Goal: Information Seeking & Learning: Find specific page/section

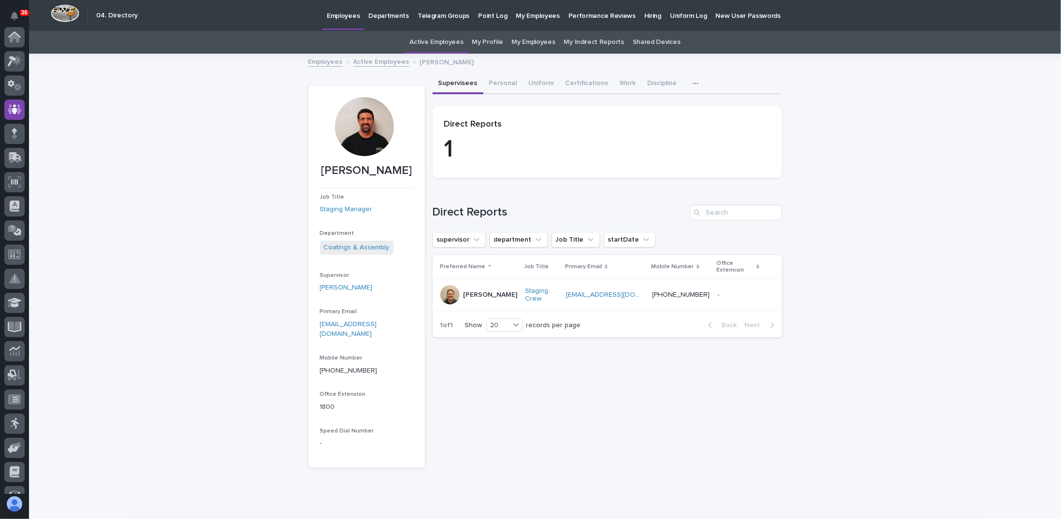
scroll to position [72, 0]
click at [366, 61] on link "Active Employees" at bounding box center [381, 61] width 56 height 11
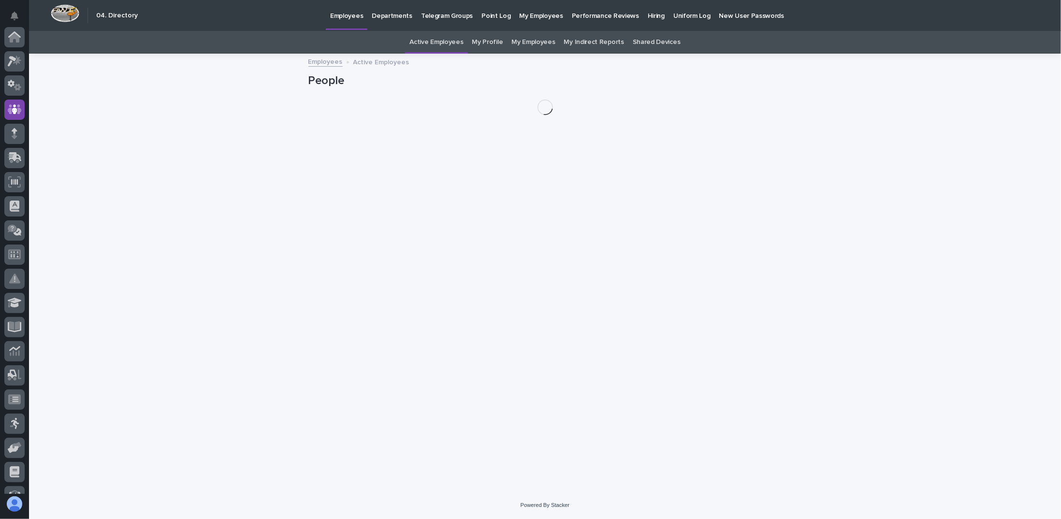
scroll to position [72, 0]
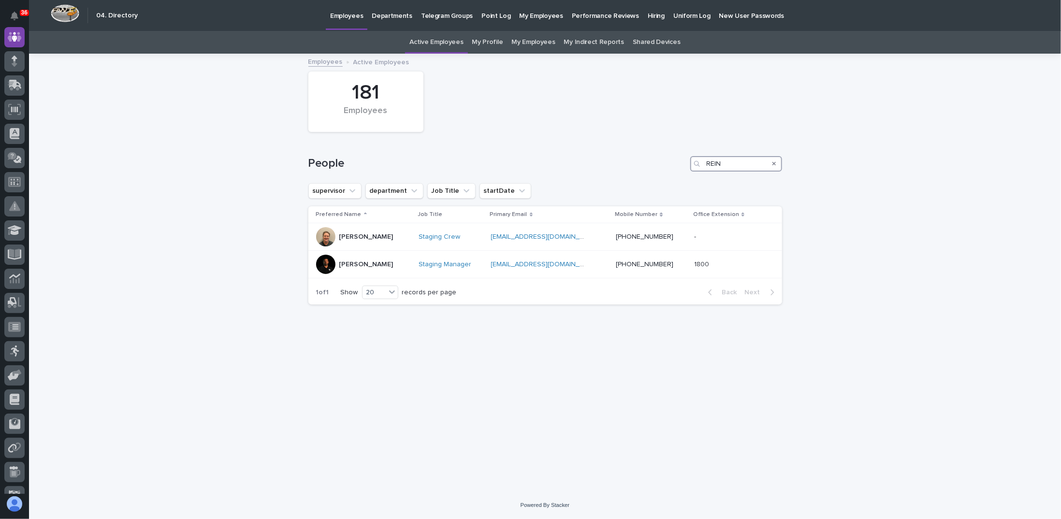
click at [745, 170] on input "REIN" at bounding box center [736, 163] width 92 height 15
click at [777, 164] on div "Search" at bounding box center [774, 163] width 15 height 15
click at [743, 163] on input "REIN" at bounding box center [736, 163] width 92 height 15
click at [776, 166] on div "Search" at bounding box center [774, 163] width 15 height 15
click at [772, 164] on icon "Search" at bounding box center [774, 164] width 4 height 4
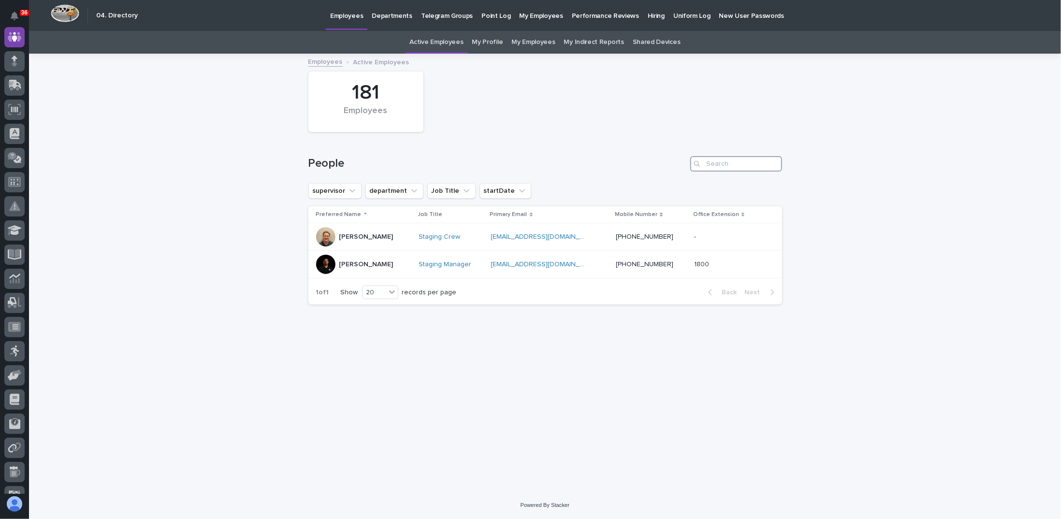
click at [740, 162] on input "Search" at bounding box center [736, 163] width 92 height 15
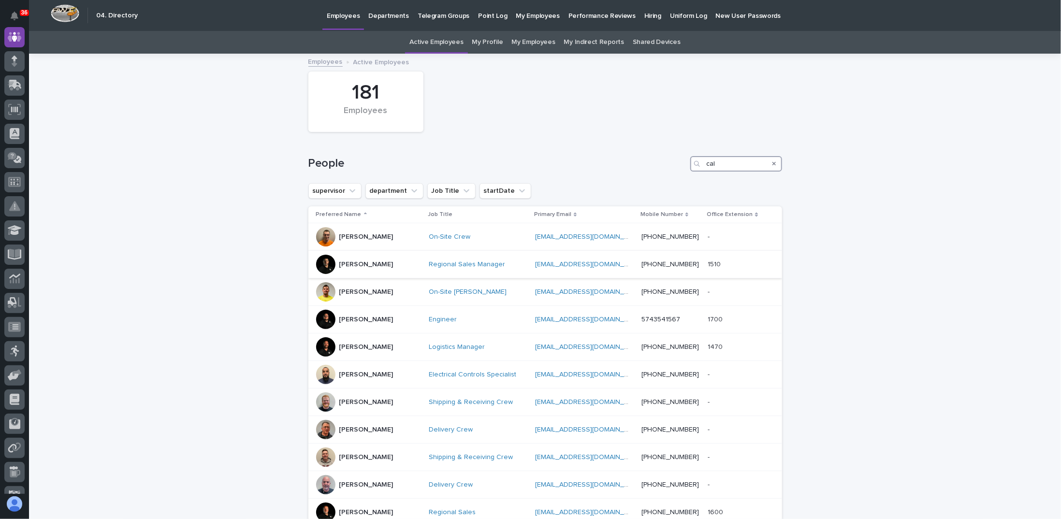
type input "cal"
click at [372, 261] on p "[PERSON_NAME]" at bounding box center [366, 265] width 54 height 8
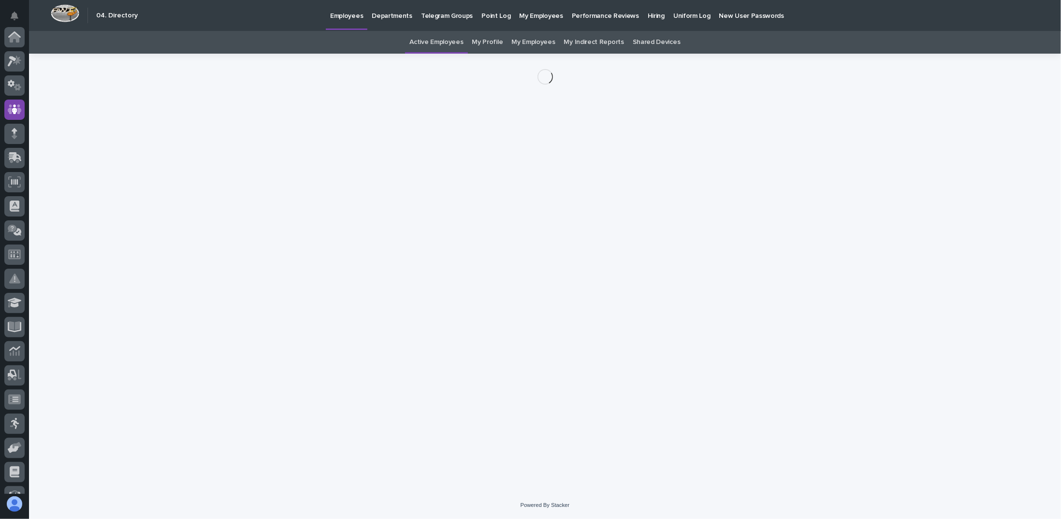
scroll to position [72, 0]
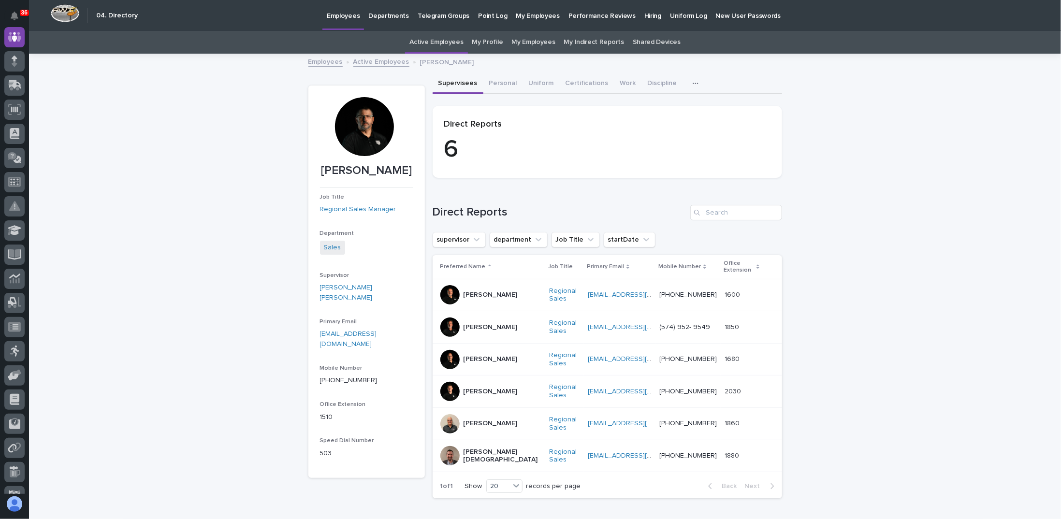
click at [453, 293] on div at bounding box center [449, 294] width 19 height 19
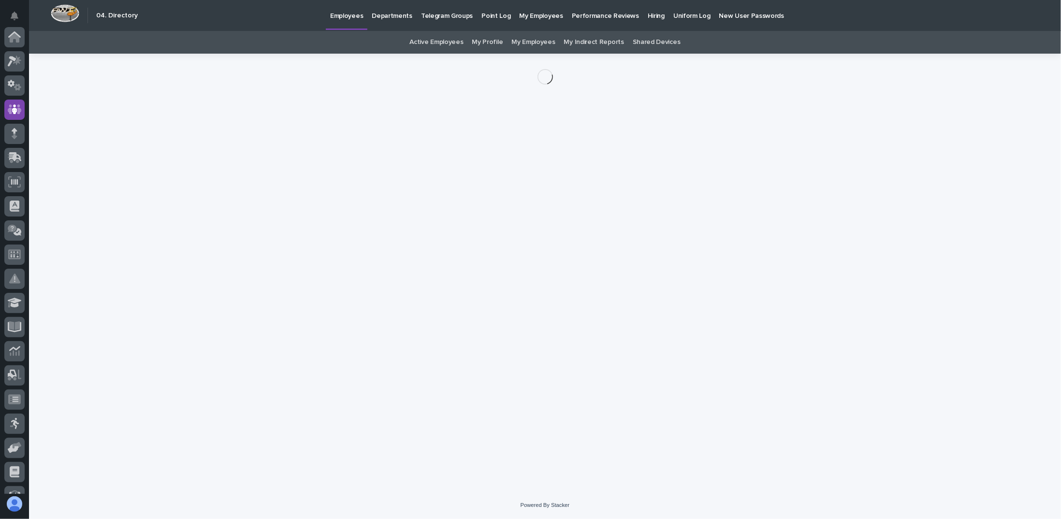
scroll to position [72, 0]
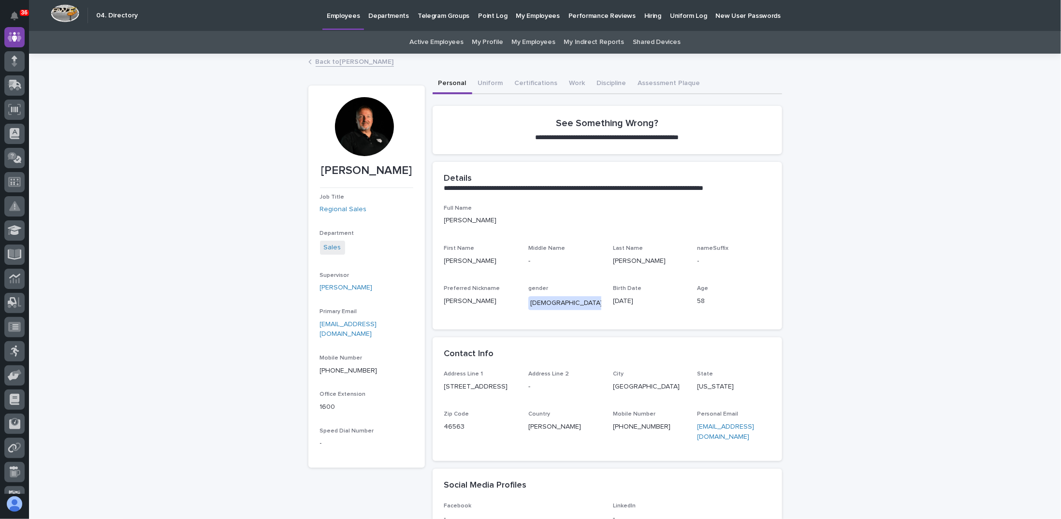
click at [336, 58] on link "Back to [PERSON_NAME]" at bounding box center [355, 61] width 78 height 11
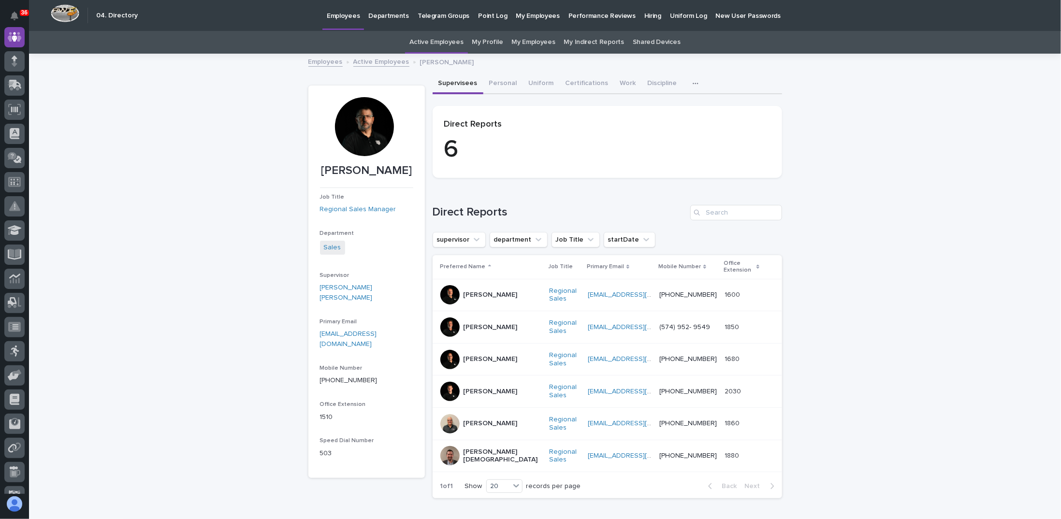
click at [259, 108] on div "Loading... Saving… Loading... Saving… [PERSON_NAME] [PERSON_NAME] Job Title Reg…" at bounding box center [545, 305] width 1032 height 500
click at [450, 388] on div at bounding box center [449, 391] width 19 height 19
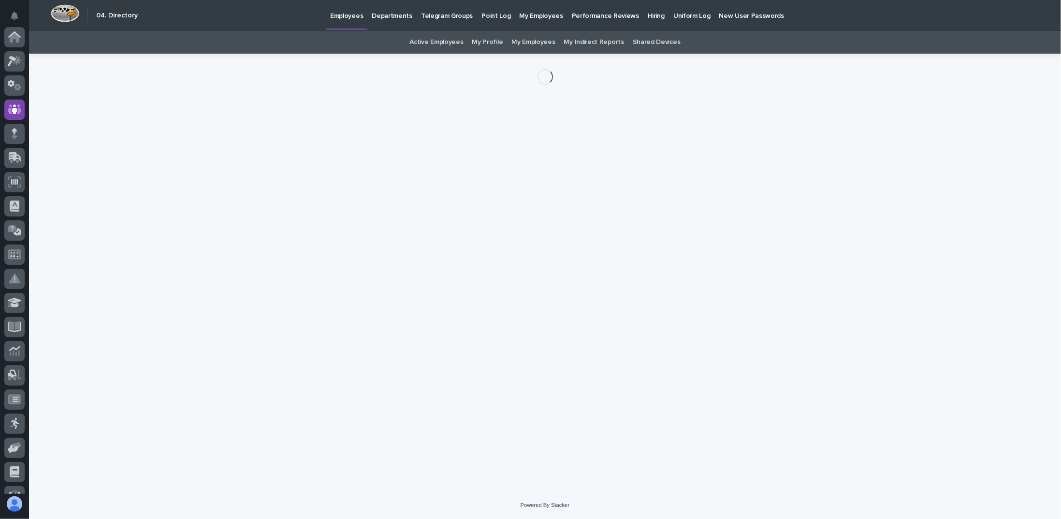
scroll to position [72, 0]
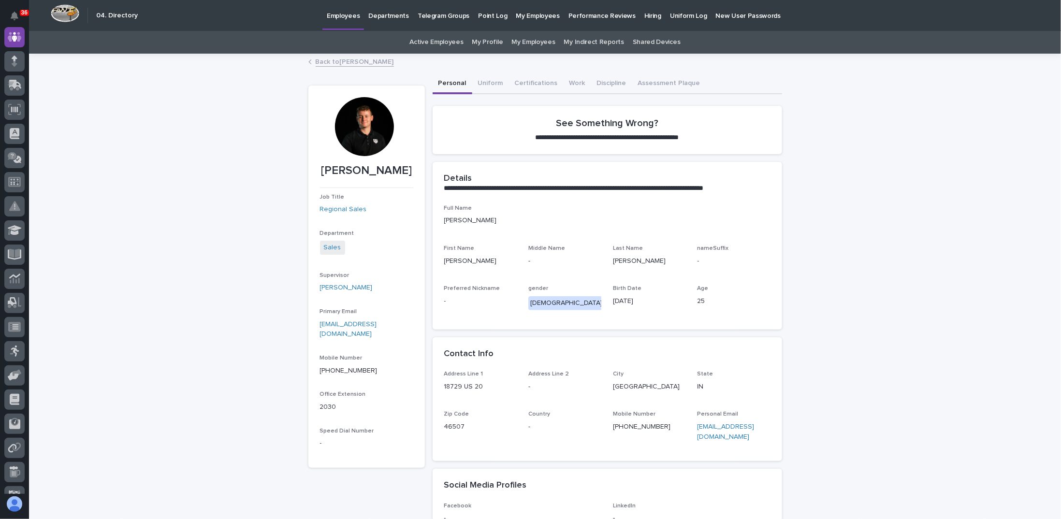
click at [356, 120] on div at bounding box center [364, 126] width 59 height 59
click at [316, 57] on link "Back to [PERSON_NAME]" at bounding box center [355, 61] width 78 height 11
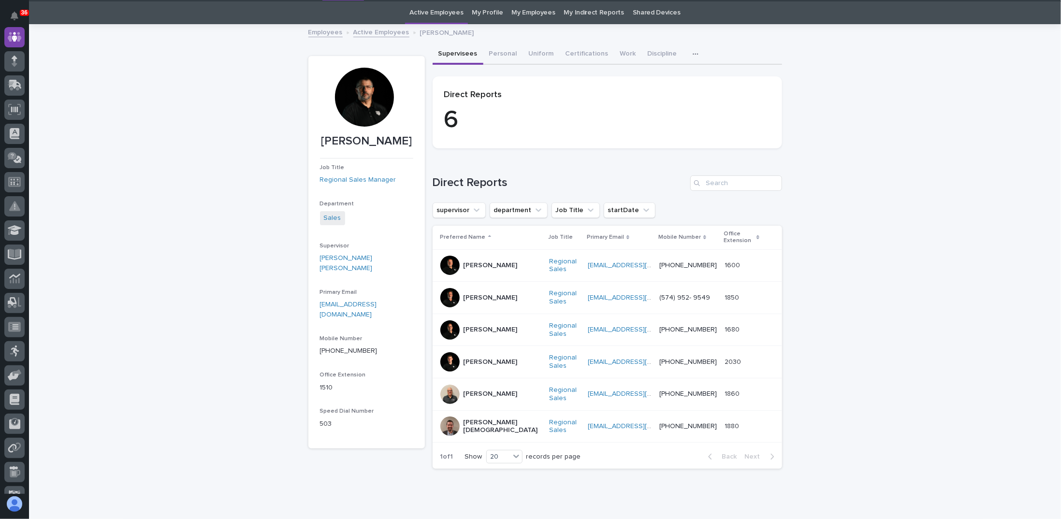
scroll to position [30, 0]
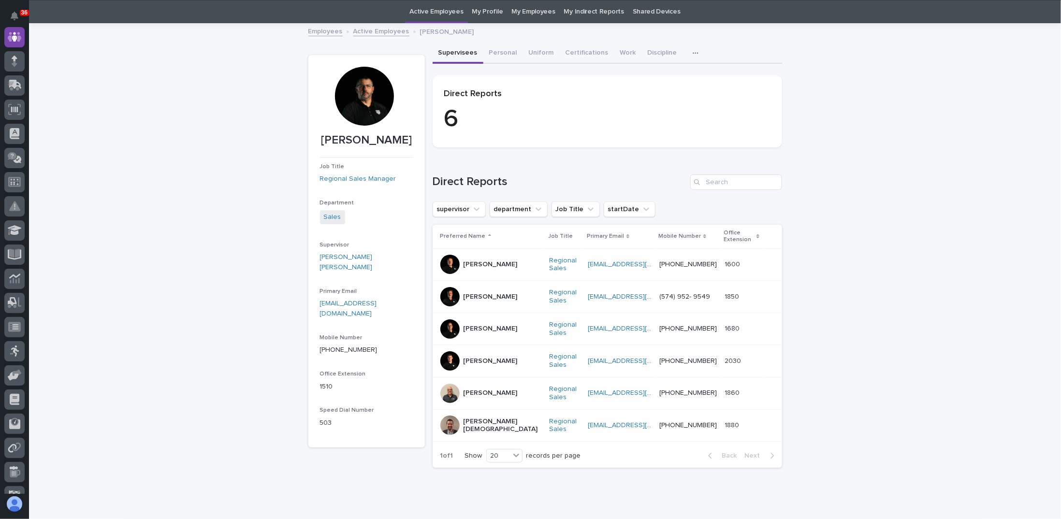
click at [386, 35] on link "Active Employees" at bounding box center [381, 30] width 56 height 11
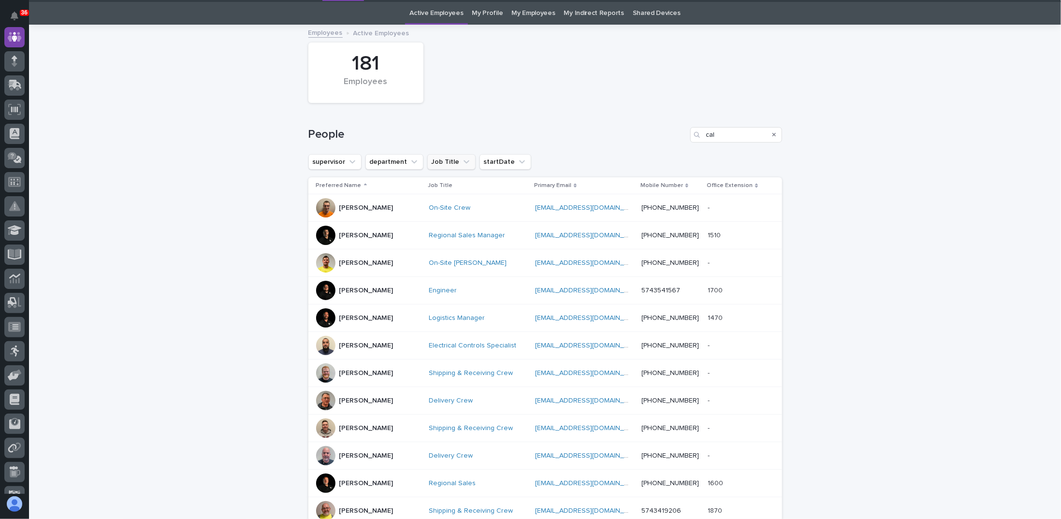
scroll to position [30, 0]
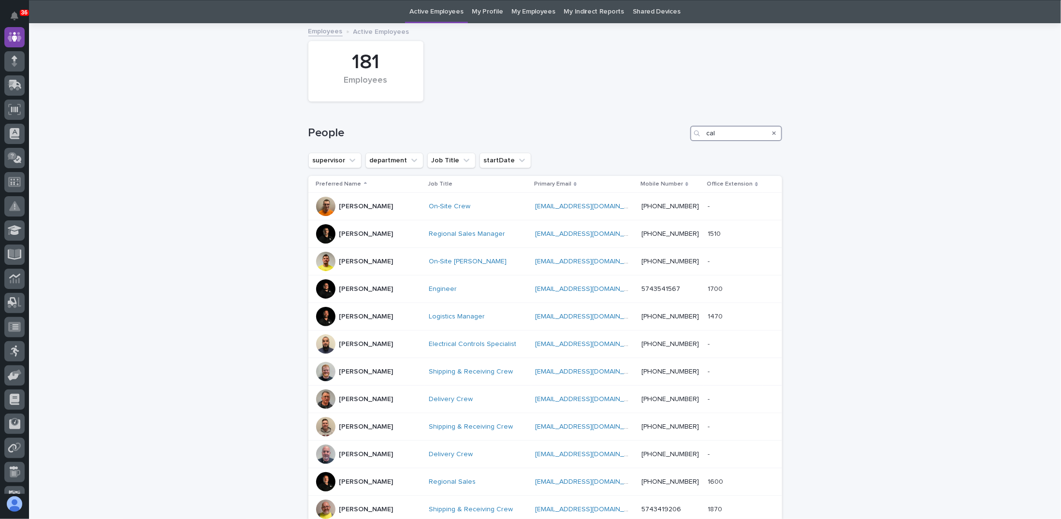
click at [717, 137] on input "cal" at bounding box center [736, 133] width 92 height 15
type input "c"
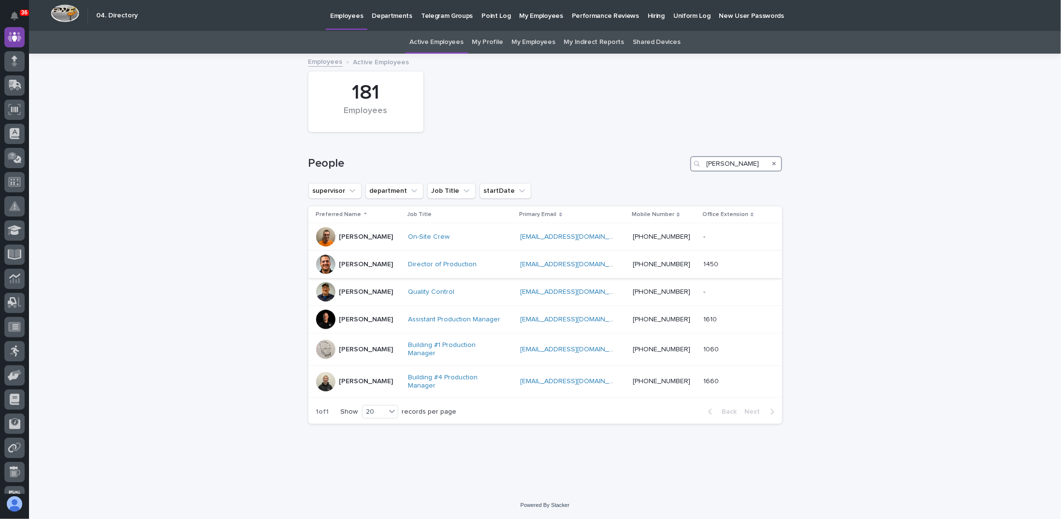
type input "[PERSON_NAME]"
click at [362, 270] on div "[PERSON_NAME]" at bounding box center [366, 265] width 54 height 16
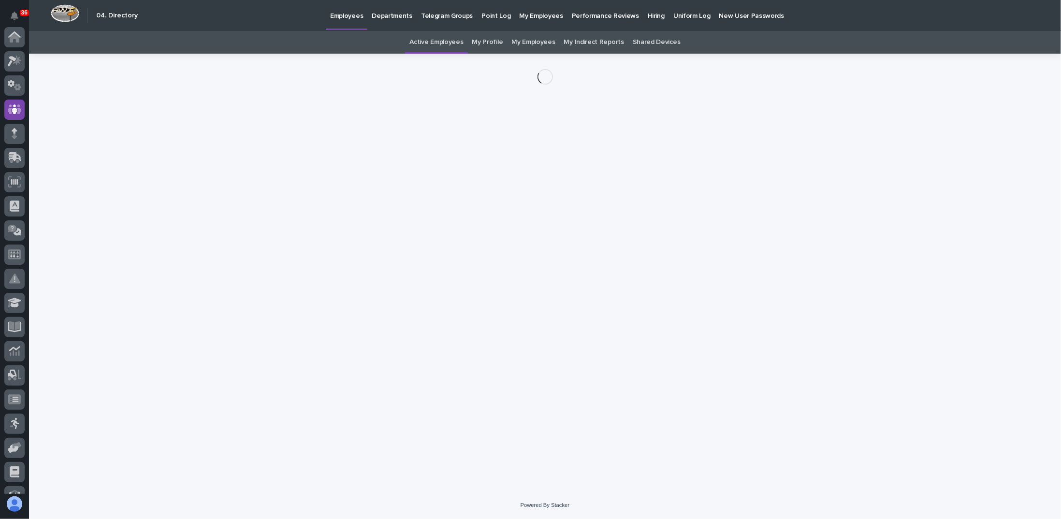
scroll to position [72, 0]
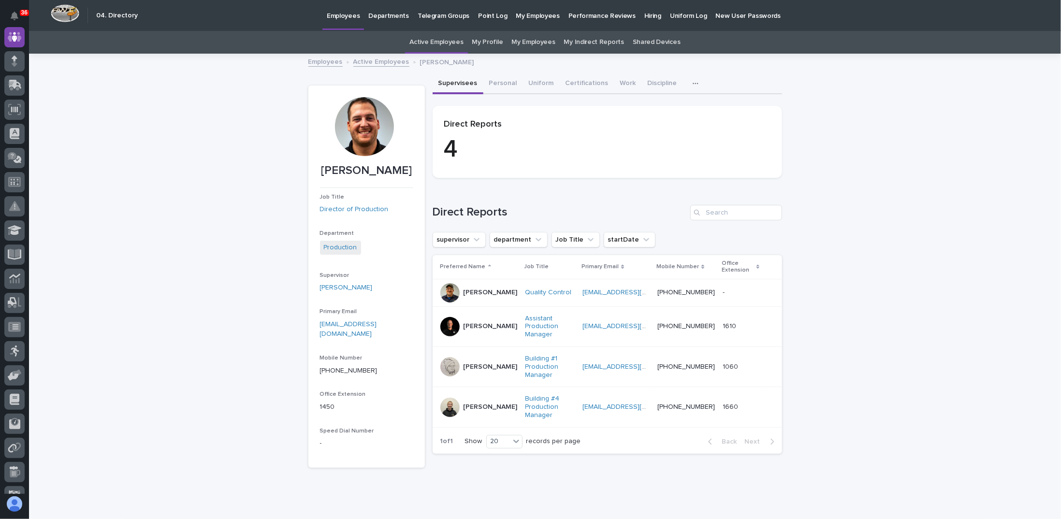
click at [449, 327] on div at bounding box center [449, 326] width 19 height 19
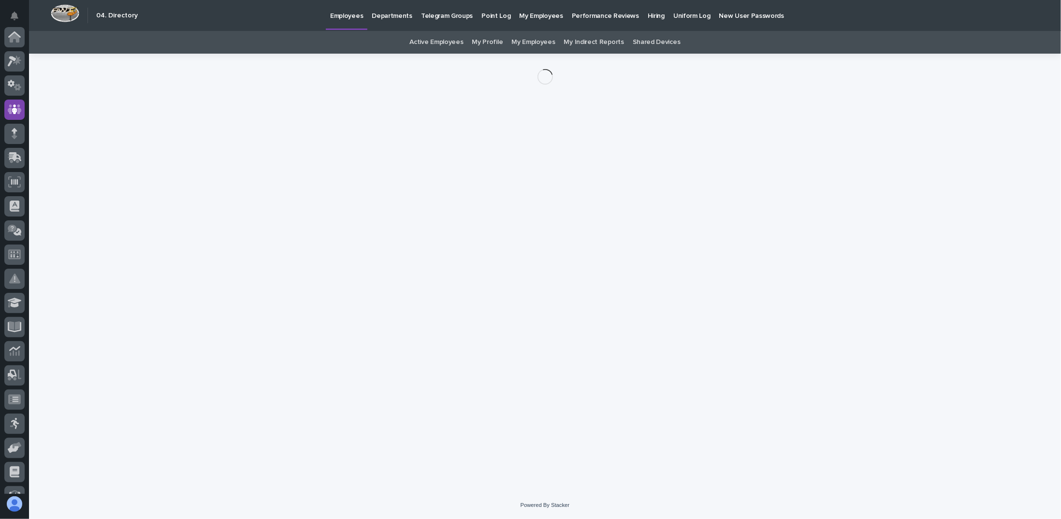
scroll to position [72, 0]
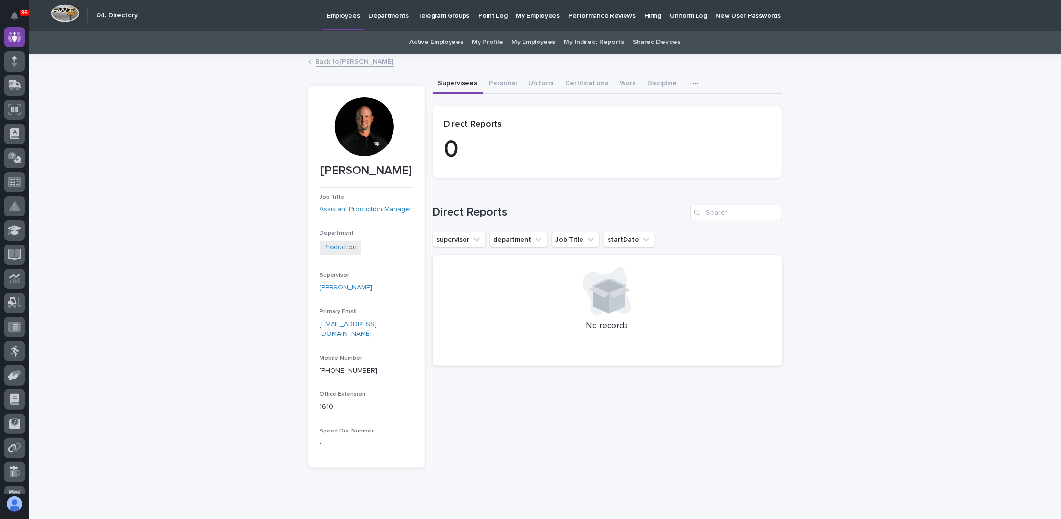
click at [359, 116] on div at bounding box center [364, 126] width 59 height 59
click at [357, 137] on div at bounding box center [364, 126] width 59 height 59
click at [316, 58] on link "Back to [PERSON_NAME]" at bounding box center [355, 61] width 78 height 11
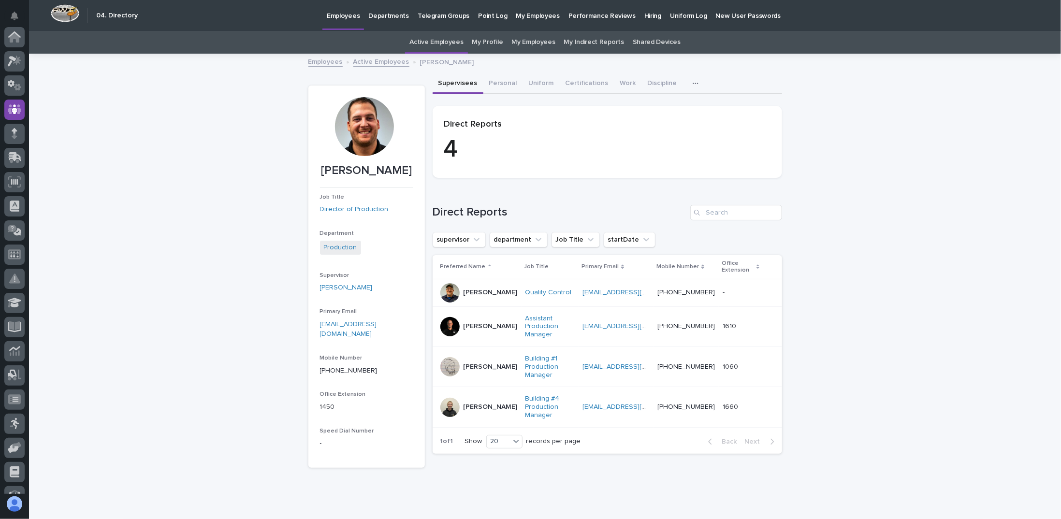
scroll to position [72, 0]
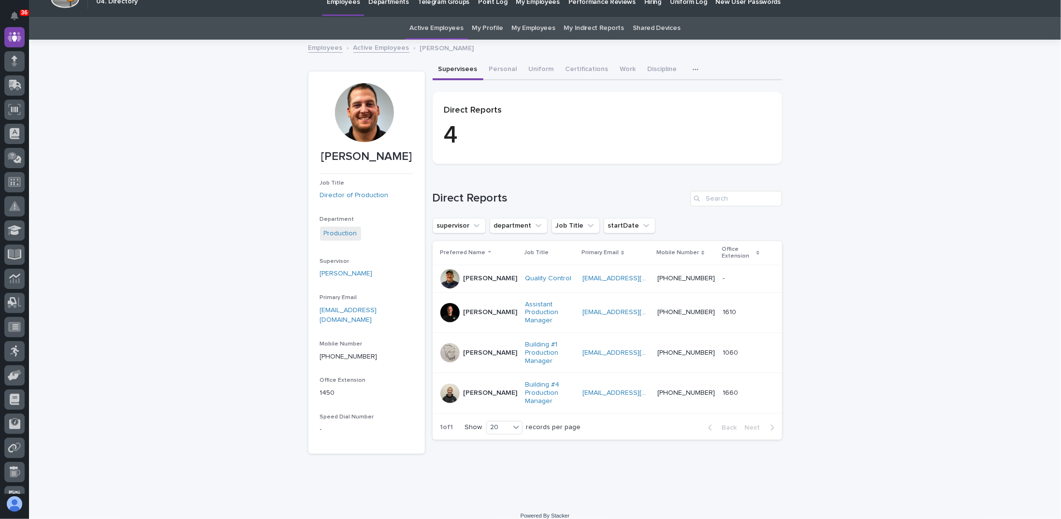
click at [165, 170] on div "Loading... Saving… Loading... Saving… [PERSON_NAME] [PERSON_NAME] Job Title Dir…" at bounding box center [545, 272] width 1032 height 462
click at [376, 48] on link "Active Employees" at bounding box center [381, 47] width 56 height 11
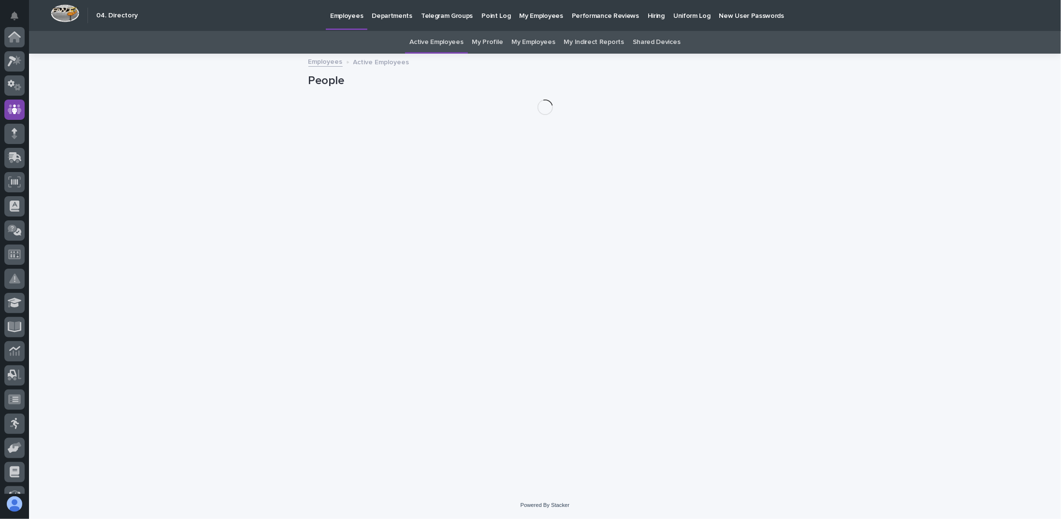
scroll to position [72, 0]
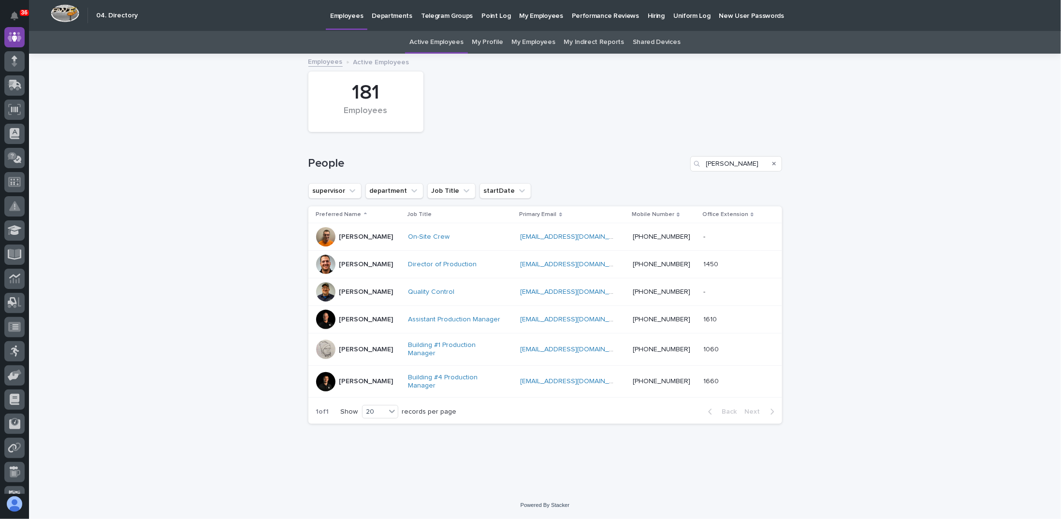
click at [329, 375] on div at bounding box center [325, 381] width 19 height 19
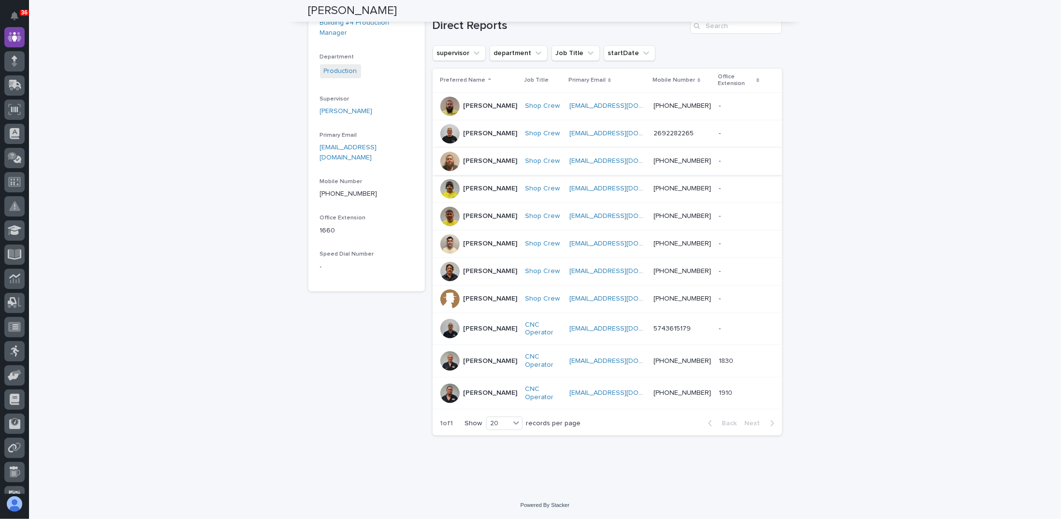
scroll to position [207, 0]
click at [511, 424] on icon at bounding box center [516, 423] width 10 height 10
click at [502, 458] on div "30" at bounding box center [501, 460] width 35 height 12
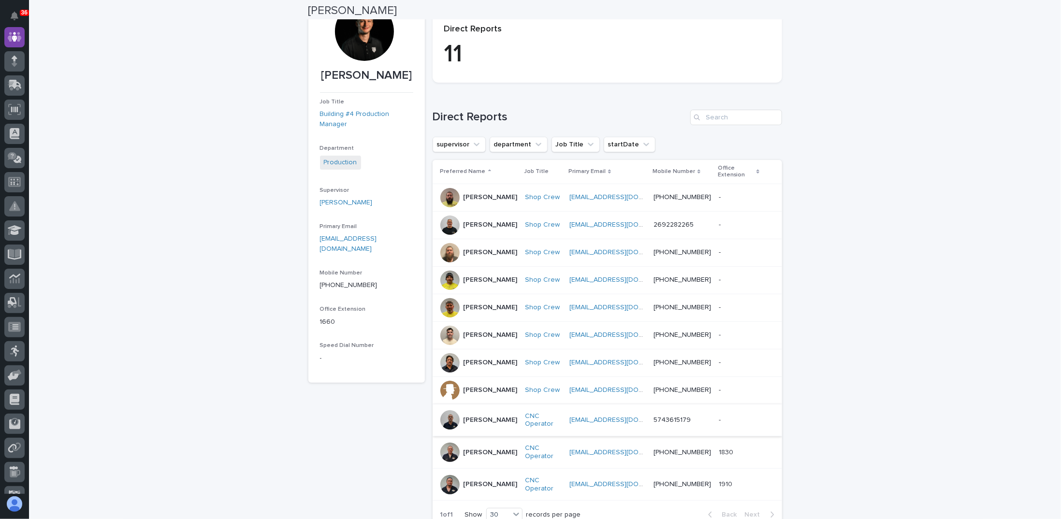
scroll to position [0, 0]
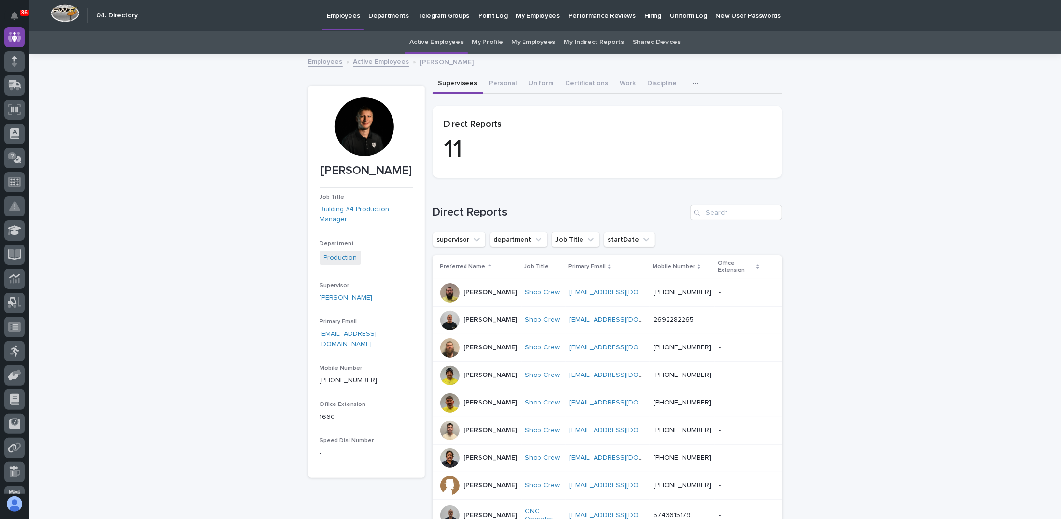
click at [386, 62] on link "Active Employees" at bounding box center [381, 61] width 56 height 11
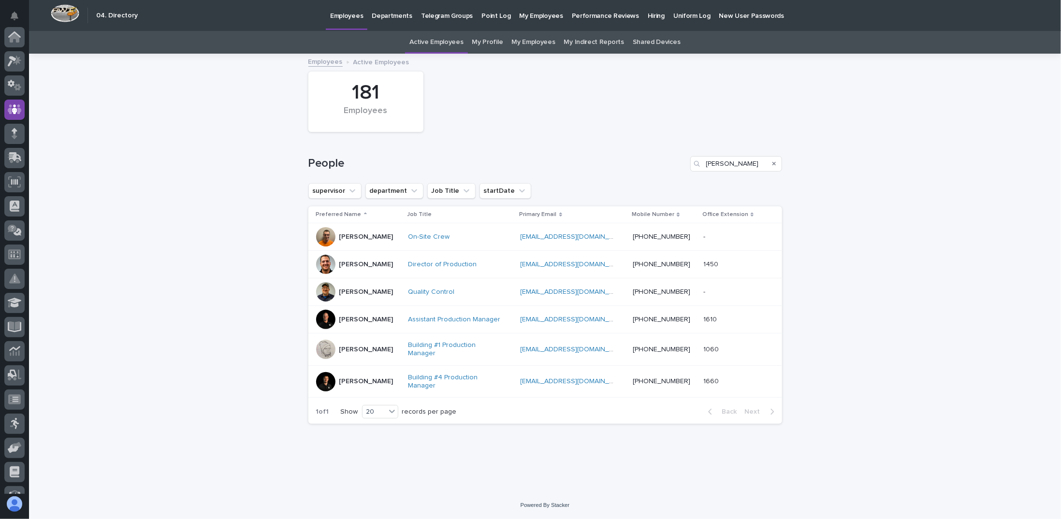
scroll to position [72, 0]
click at [773, 163] on icon "Search" at bounding box center [774, 164] width 4 height 6
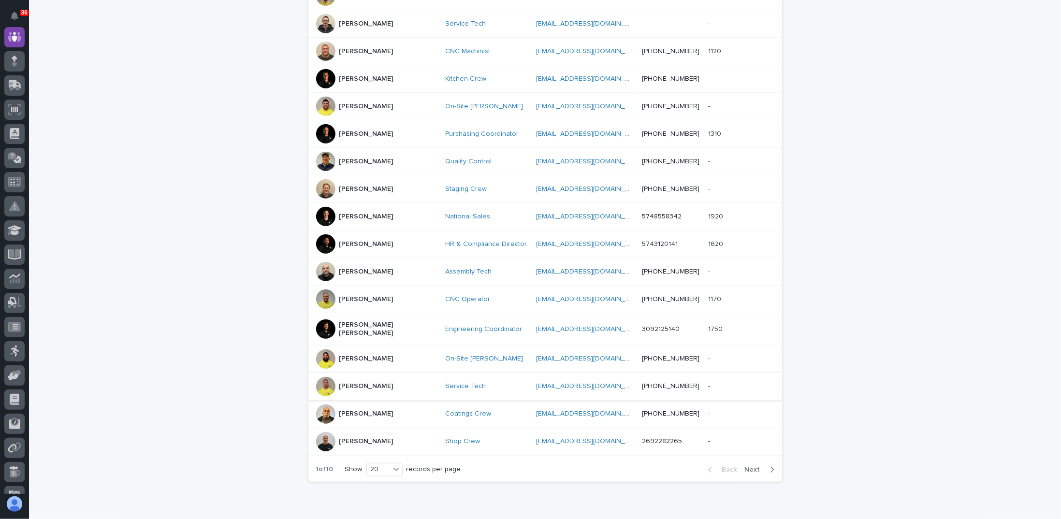
scroll to position [360, 0]
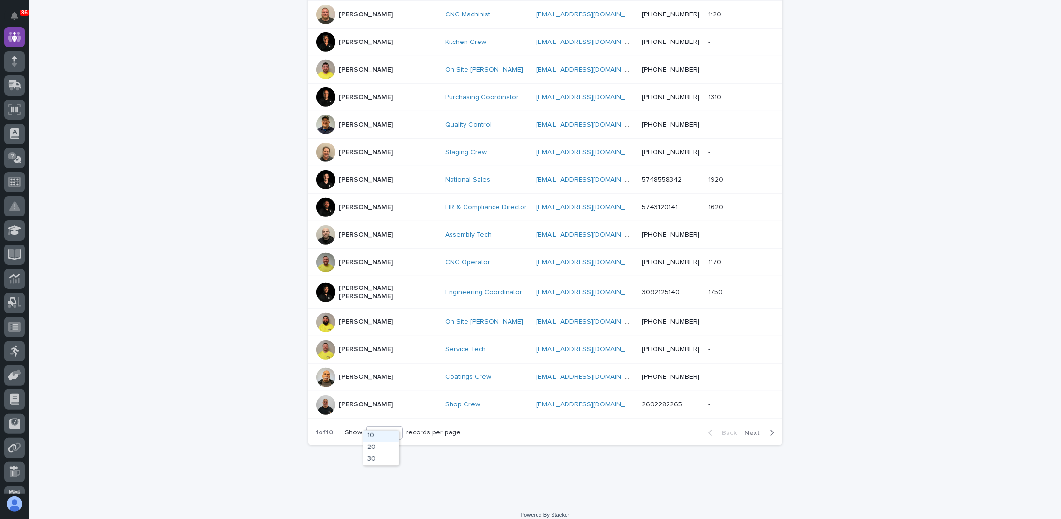
click at [383, 428] on div "20" at bounding box center [378, 433] width 23 height 10
click at [381, 458] on div "30" at bounding box center [380, 460] width 35 height 12
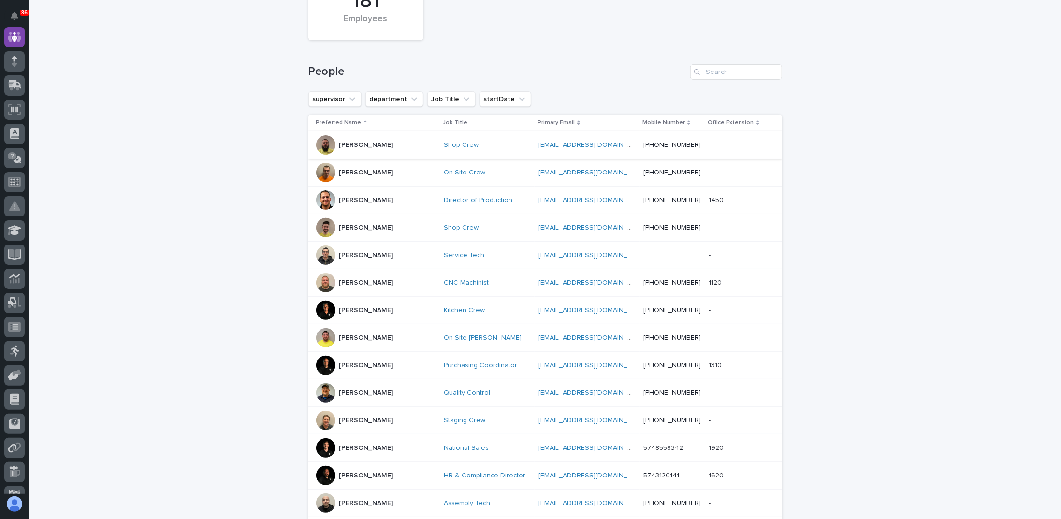
scroll to position [0, 0]
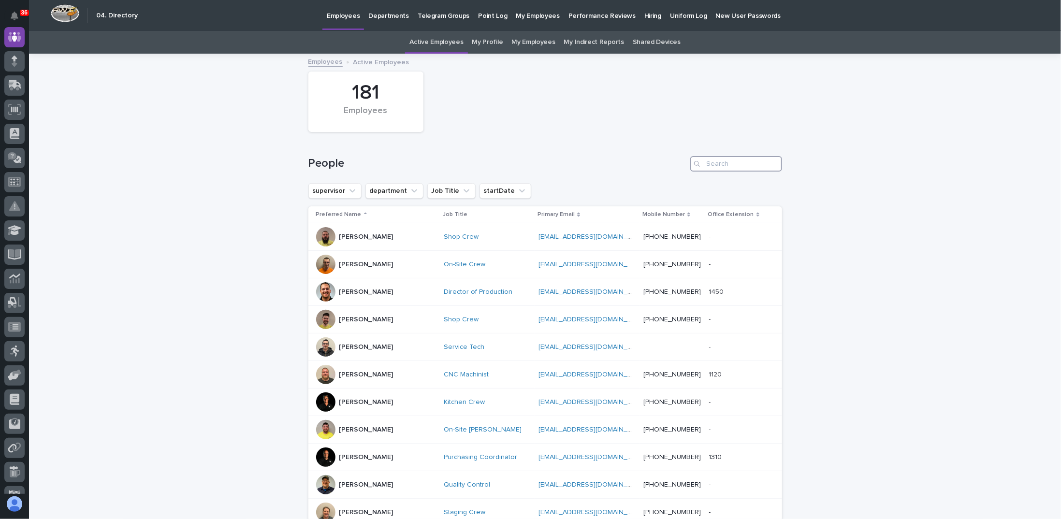
click at [723, 164] on input "Search" at bounding box center [736, 163] width 92 height 15
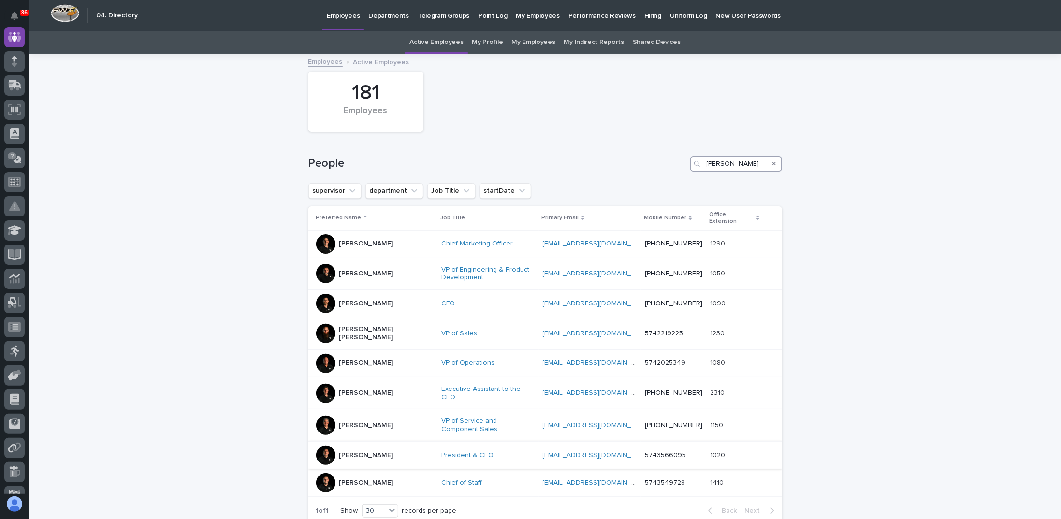
type input "[PERSON_NAME]"
click at [348, 451] on p "[PERSON_NAME]" at bounding box center [366, 455] width 54 height 8
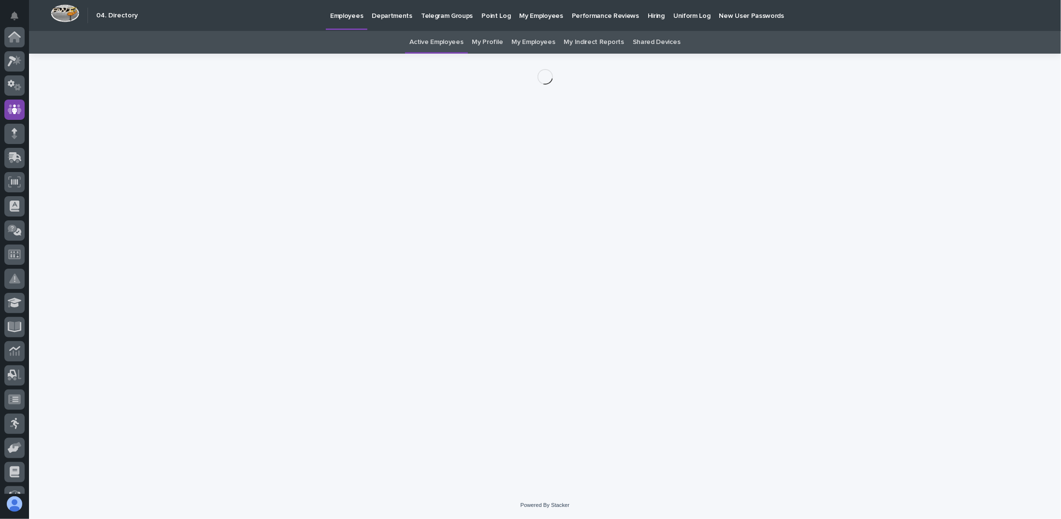
scroll to position [72, 0]
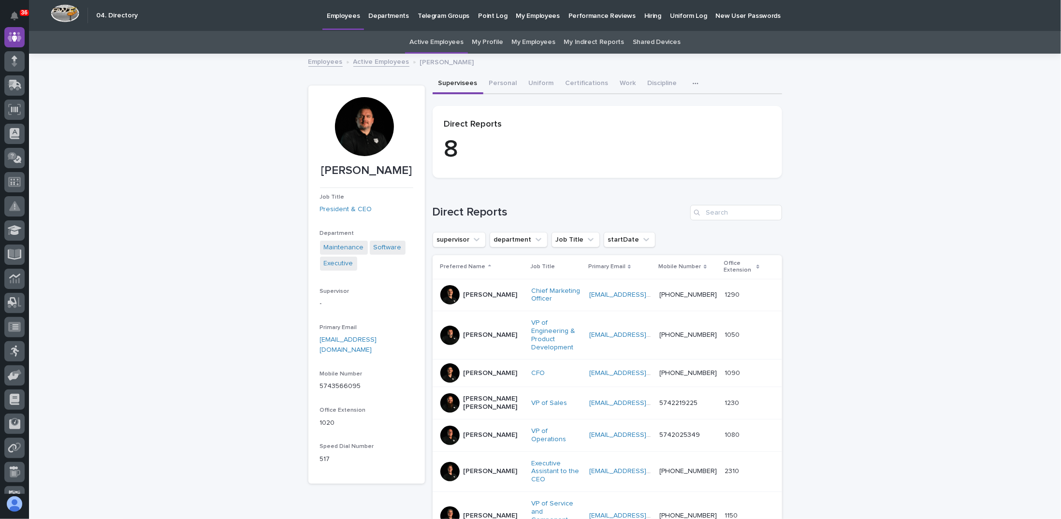
click at [363, 131] on div at bounding box center [364, 126] width 59 height 59
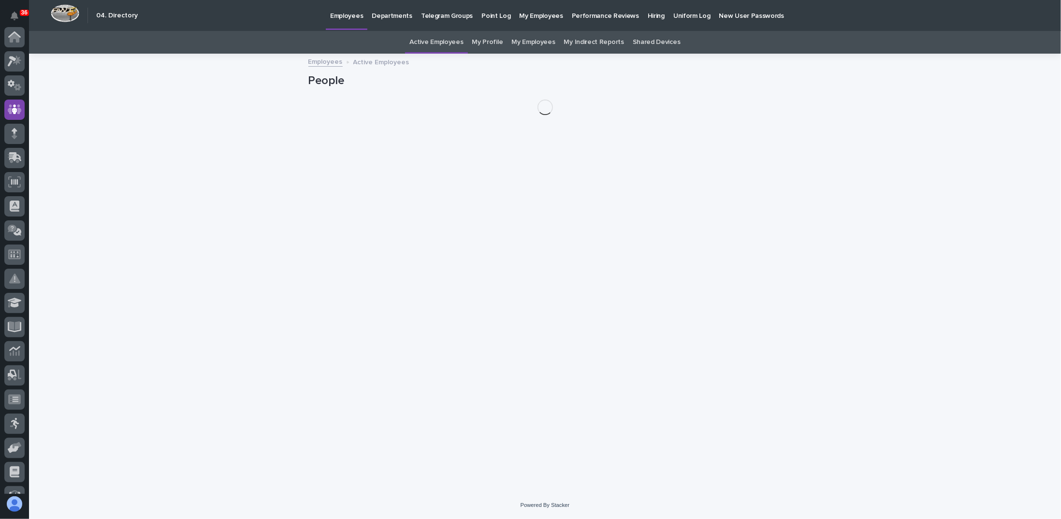
scroll to position [72, 0]
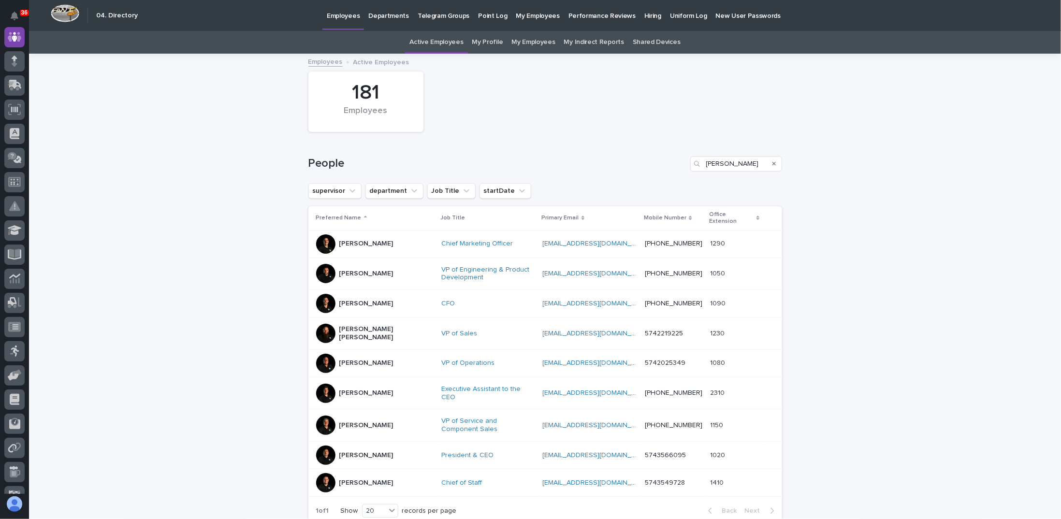
click at [326, 473] on div at bounding box center [325, 482] width 19 height 19
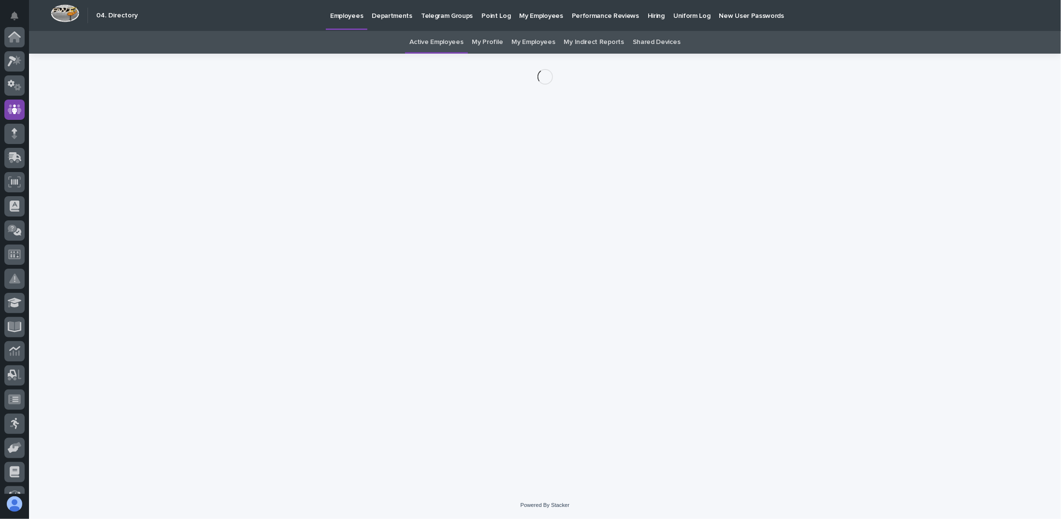
scroll to position [72, 0]
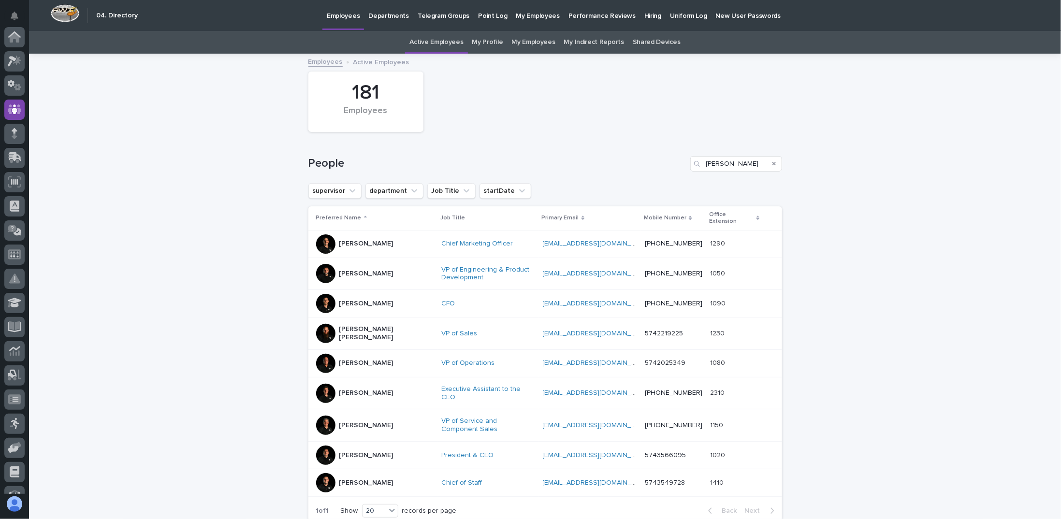
scroll to position [72, 0]
click at [339, 270] on p "[PERSON_NAME]" at bounding box center [366, 274] width 54 height 8
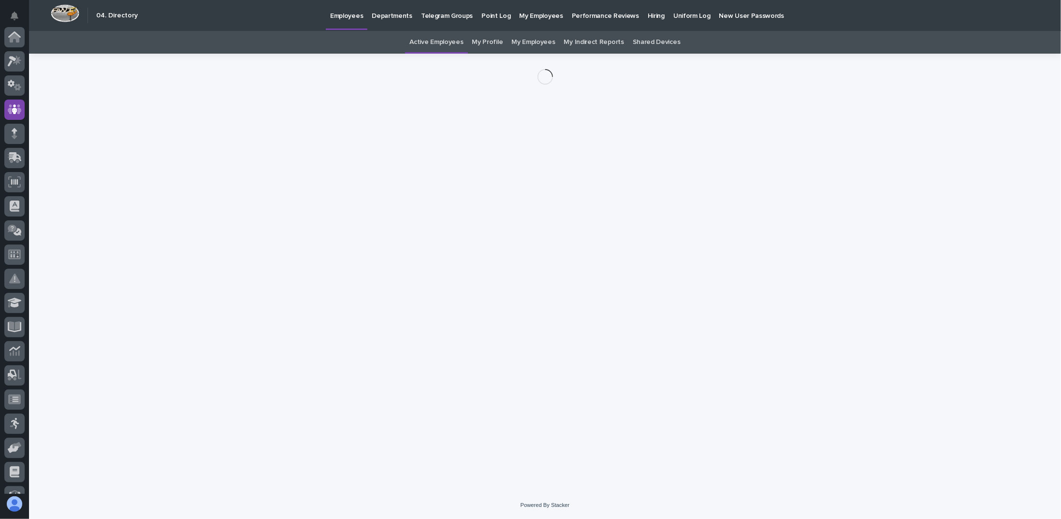
scroll to position [72, 0]
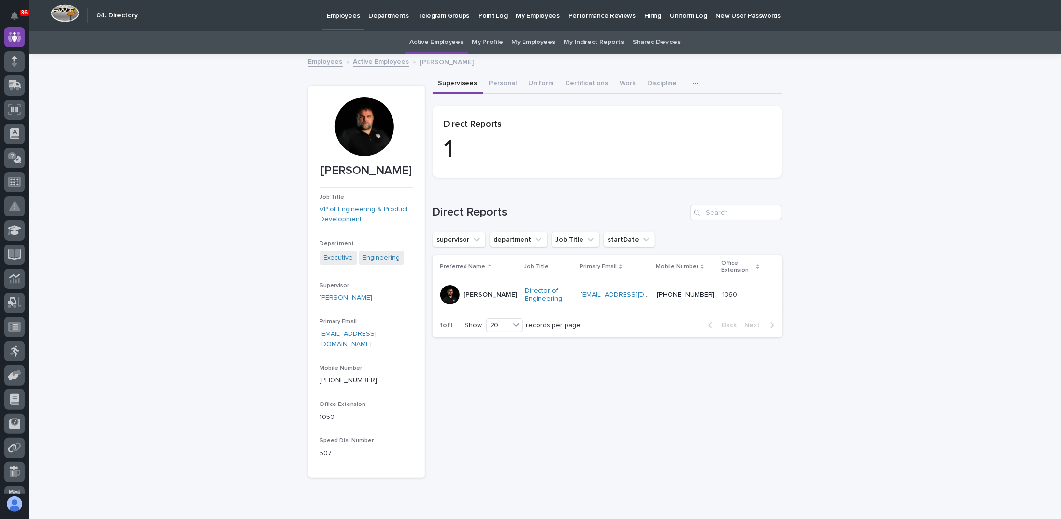
click at [356, 116] on div at bounding box center [364, 126] width 59 height 59
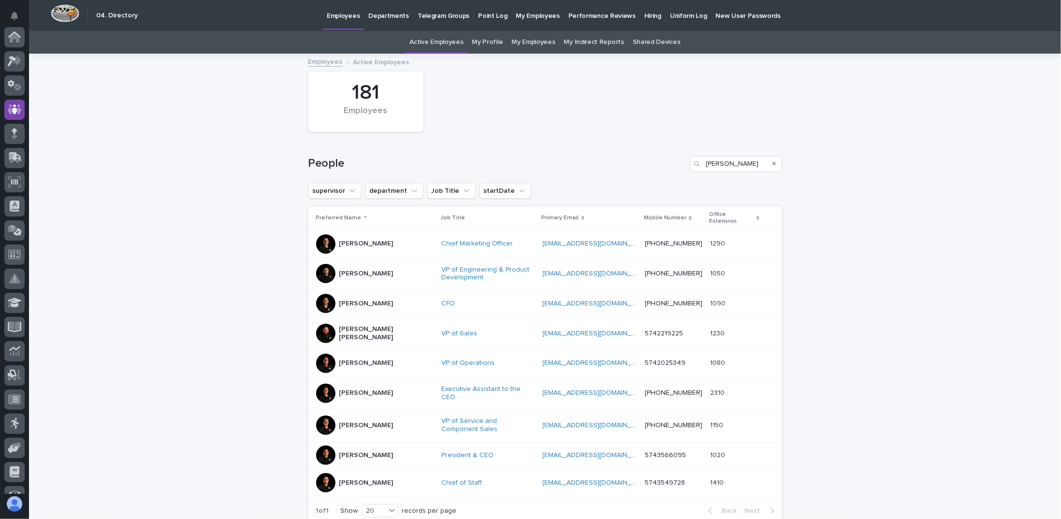
scroll to position [72, 0]
click at [355, 242] on div "[PERSON_NAME]" at bounding box center [366, 244] width 54 height 16
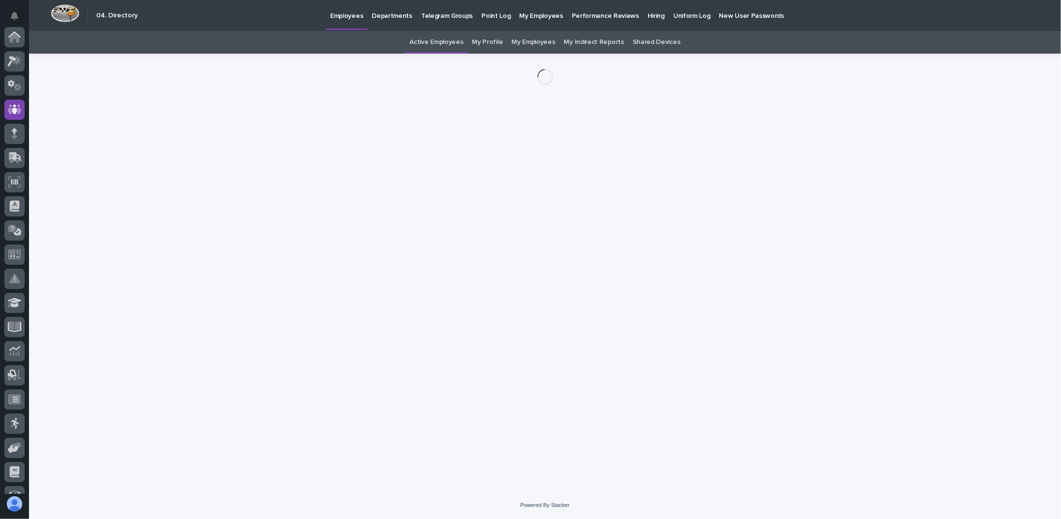
scroll to position [72, 0]
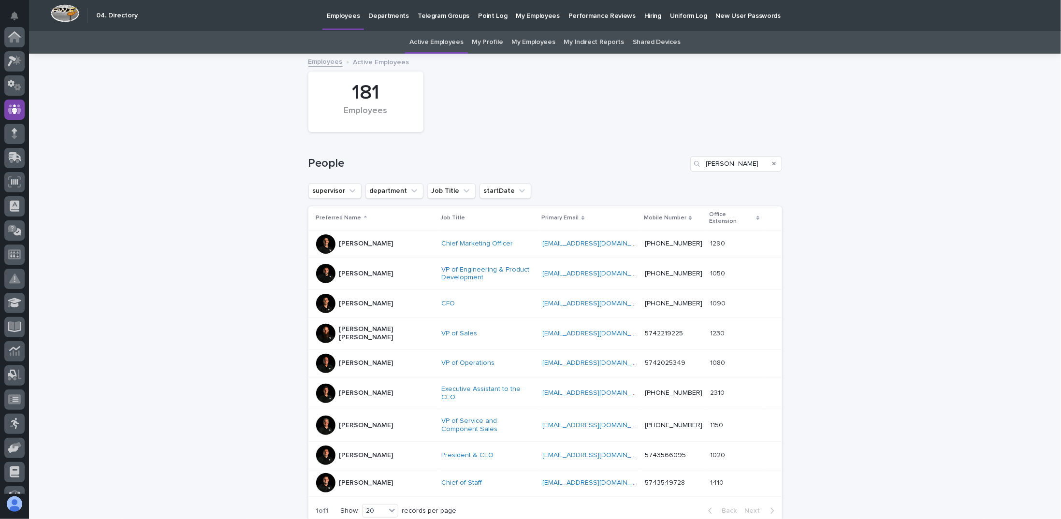
scroll to position [72, 0]
click at [354, 360] on div "[PERSON_NAME]" at bounding box center [374, 363] width 117 height 19
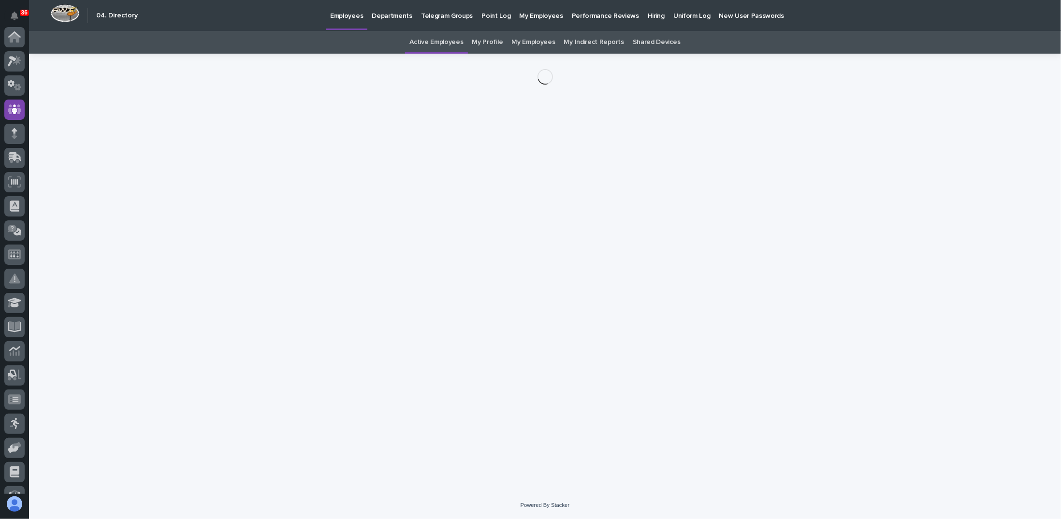
scroll to position [72, 0]
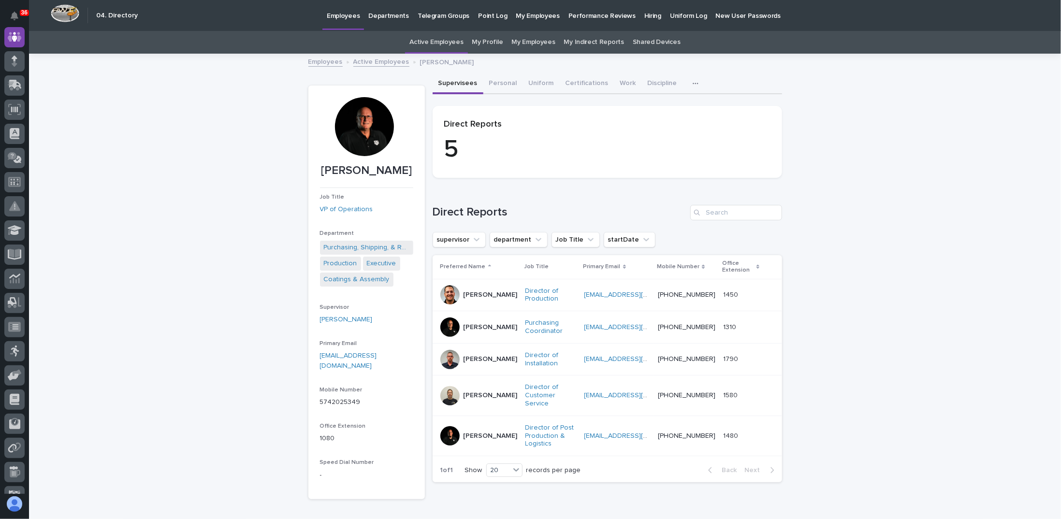
click at [359, 142] on div at bounding box center [364, 126] width 59 height 59
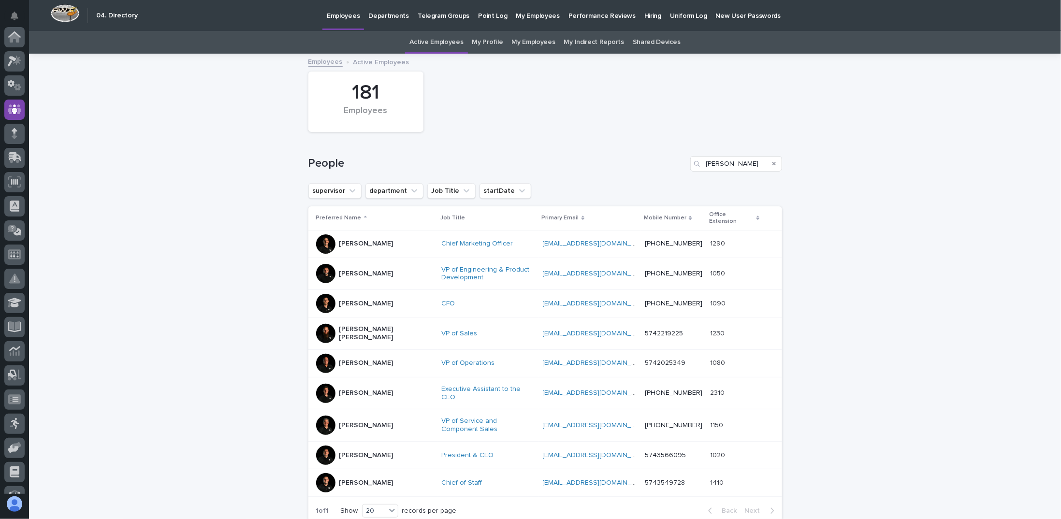
scroll to position [72, 0]
click at [343, 325] on p "[PERSON_NAME] [PERSON_NAME]" at bounding box center [386, 333] width 94 height 16
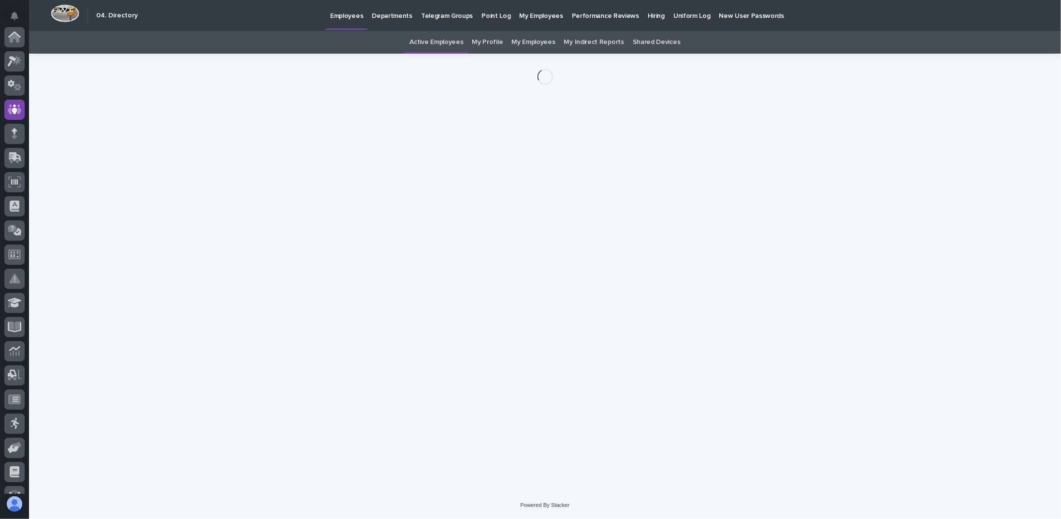
scroll to position [72, 0]
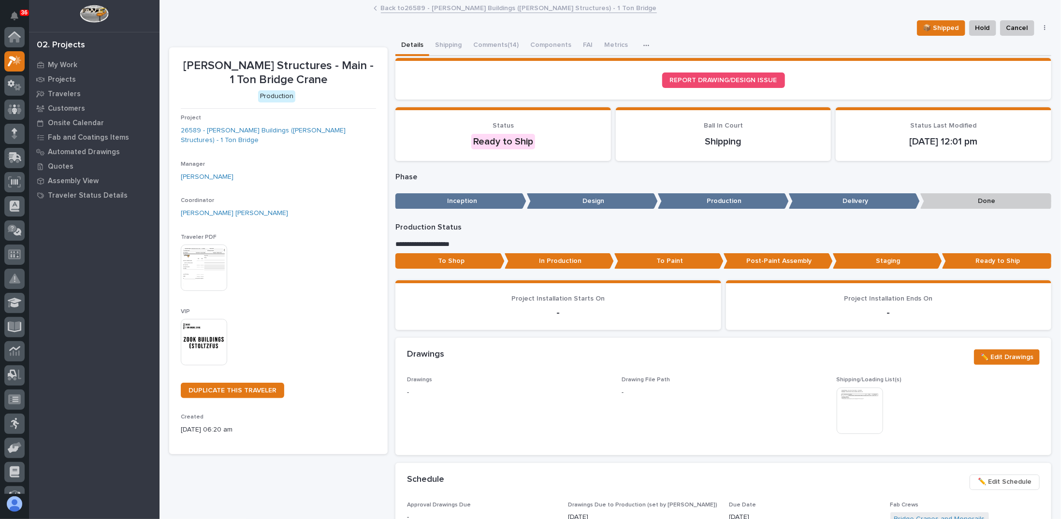
scroll to position [24, 0]
